Goal: Information Seeking & Learning: Learn about a topic

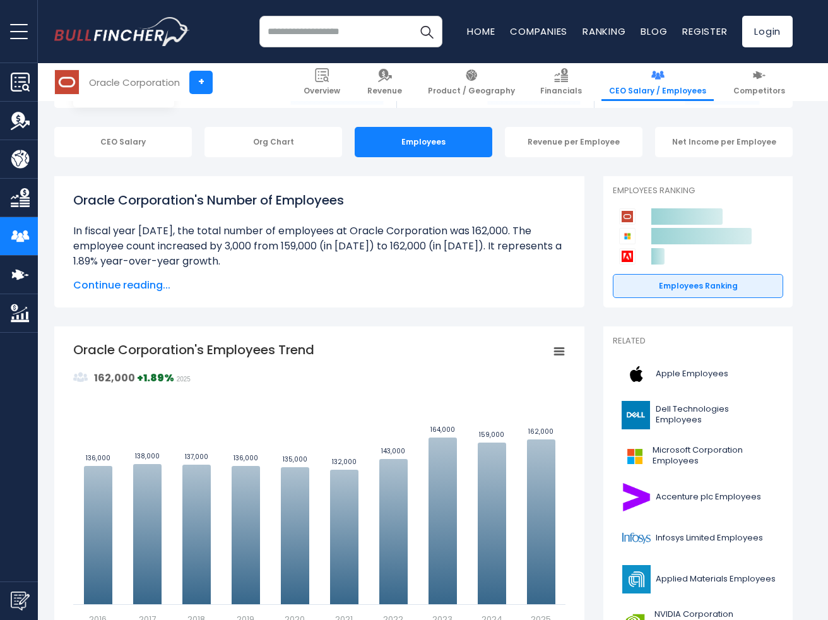
scroll to position [126, 0]
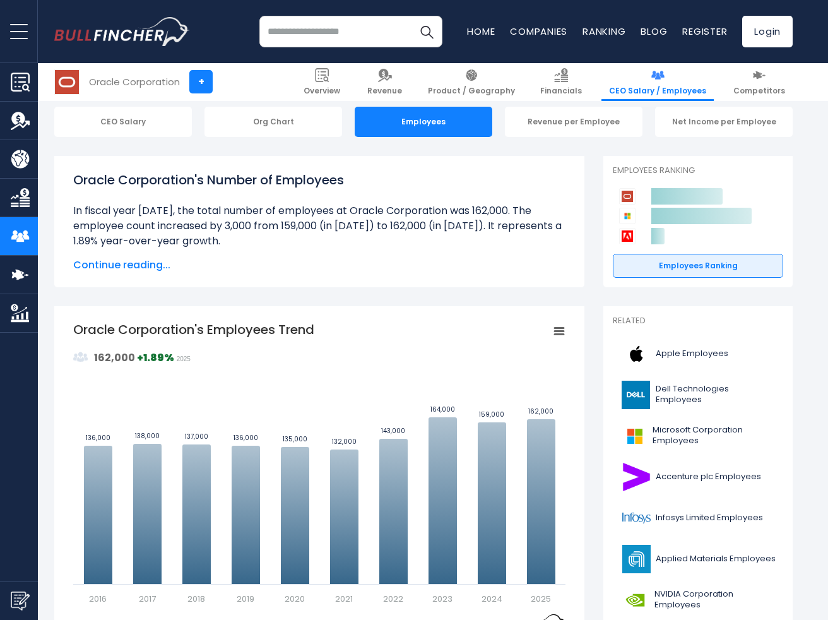
click at [155, 266] on span "Continue reading..." at bounding box center [319, 265] width 492 height 15
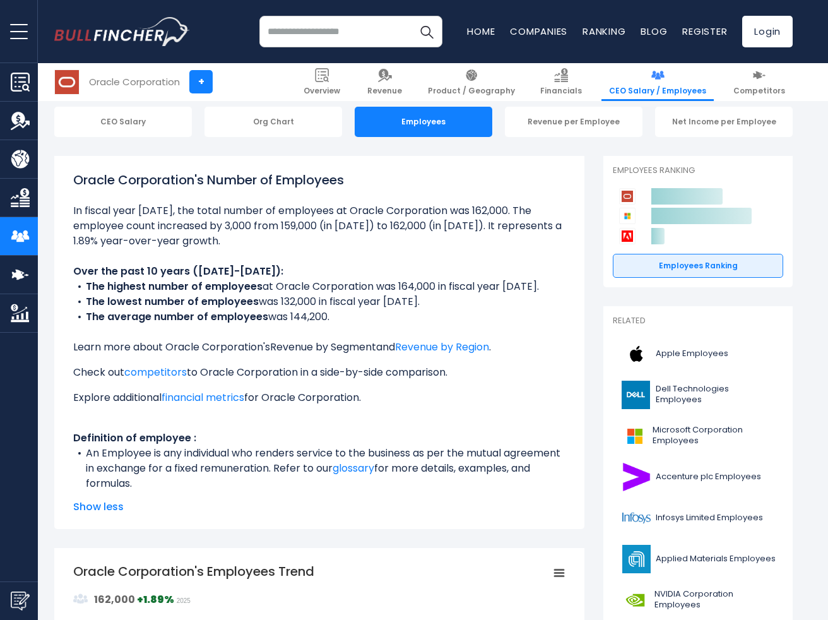
click at [318, 349] on link "Revenue by Segment" at bounding box center [323, 347] width 106 height 15
click at [301, 223] on li at bounding box center [319, 225] width 492 height 45
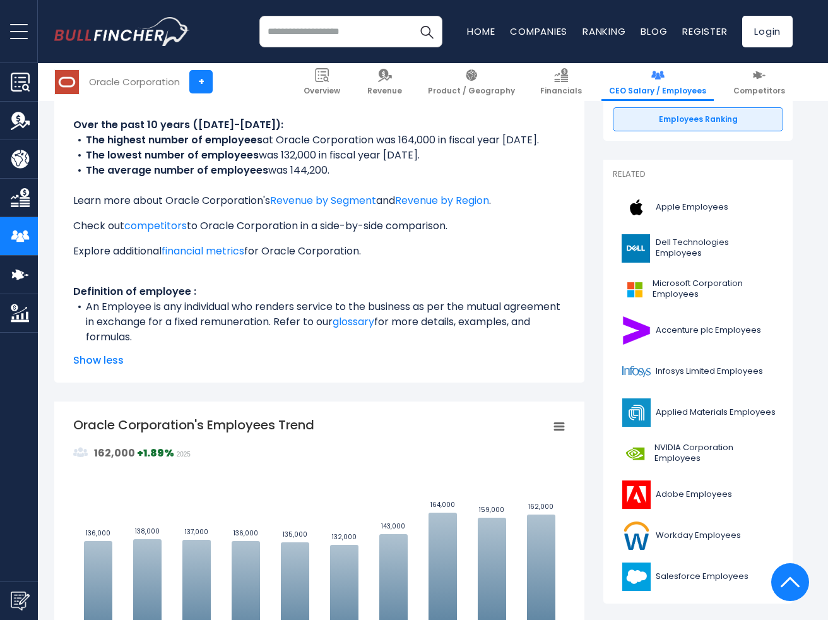
scroll to position [0, 0]
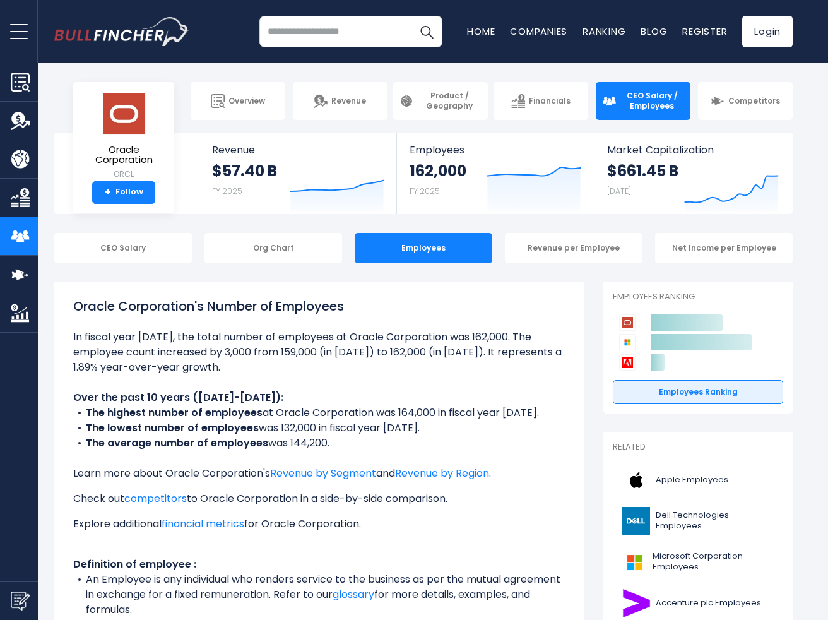
click at [432, 311] on h1 "Oracle Corporation's Number of Employees" at bounding box center [319, 306] width 492 height 19
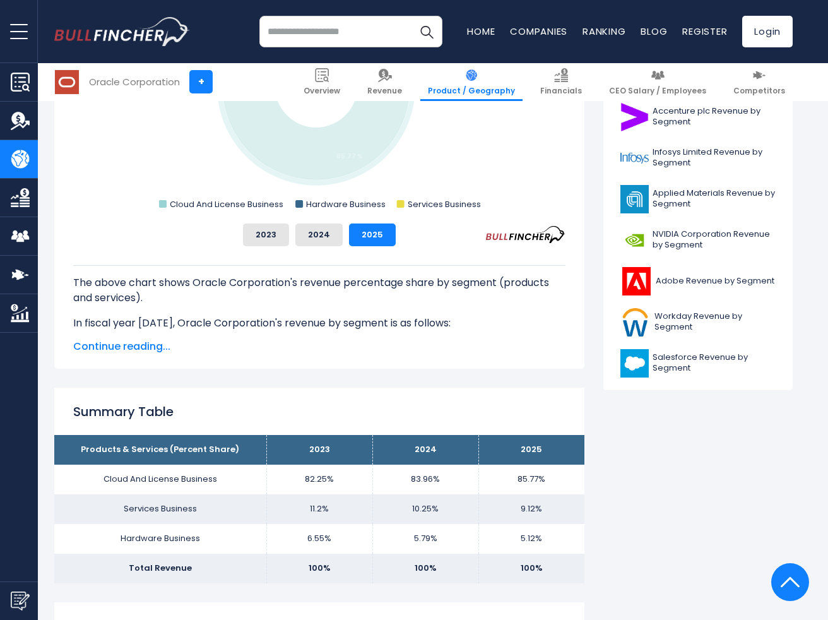
scroll to position [568, 0]
